Goal: Task Accomplishment & Management: Use online tool/utility

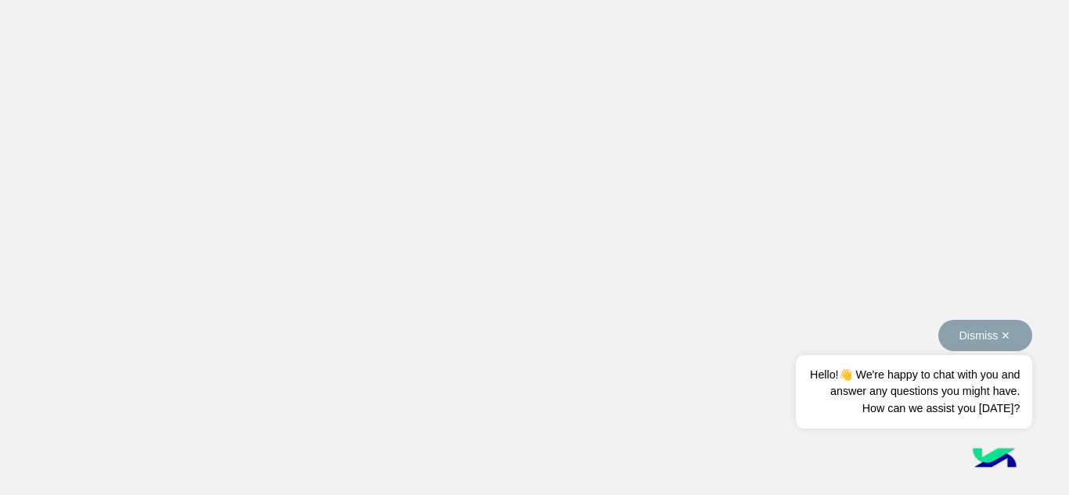
click at [978, 336] on button "Dismiss ✕" at bounding box center [985, 335] width 94 height 31
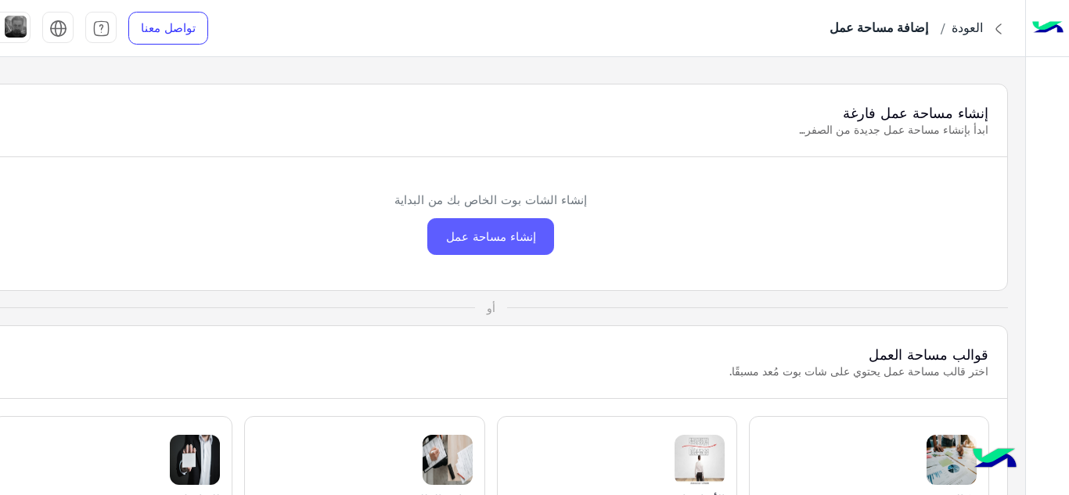
click at [527, 242] on div "إنشاء مساحة عمل" at bounding box center [490, 236] width 127 height 37
